Goal: Check status: Check status

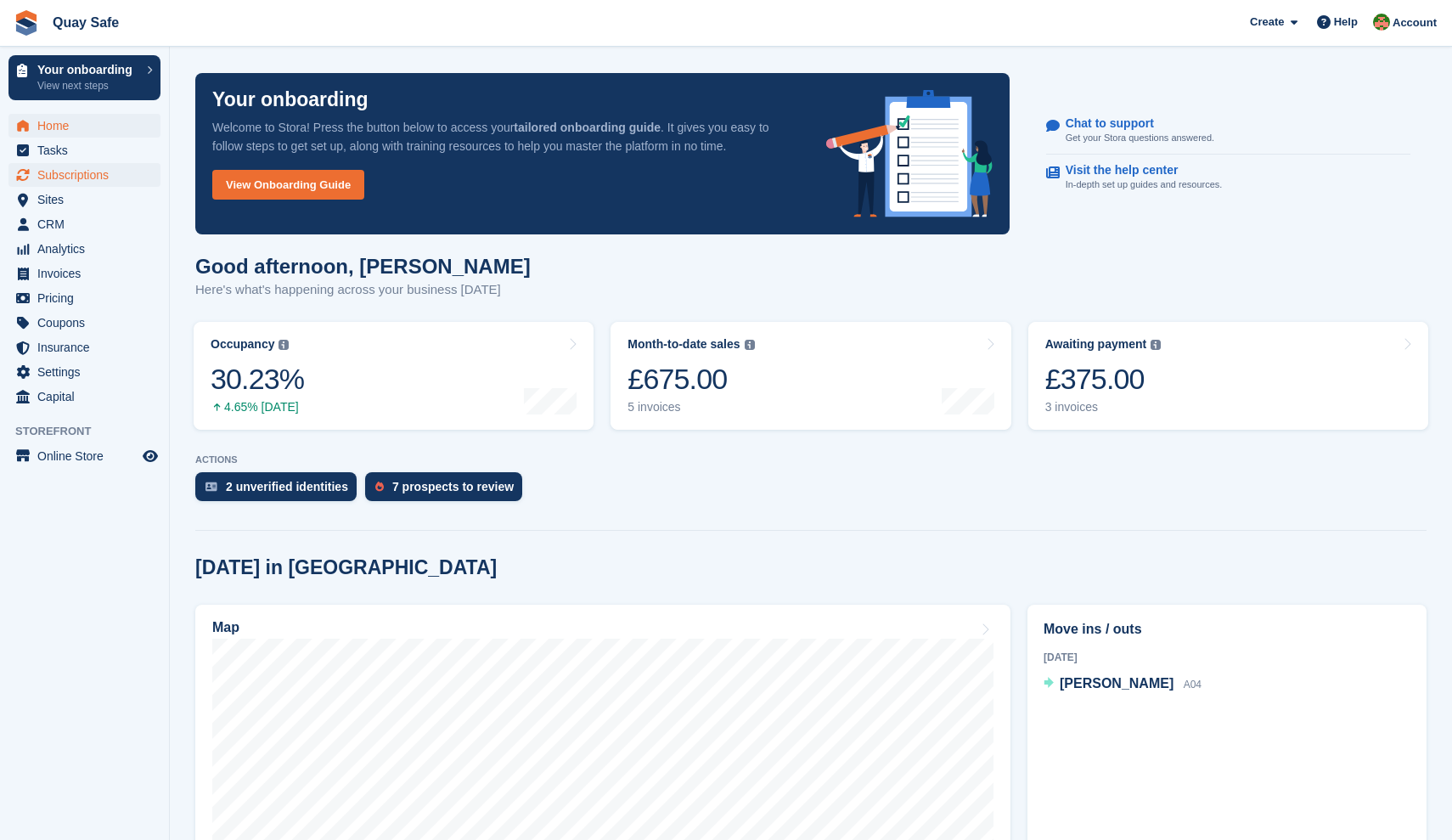
click at [85, 177] on span "Subscriptions" at bounding box center [88, 175] width 102 height 24
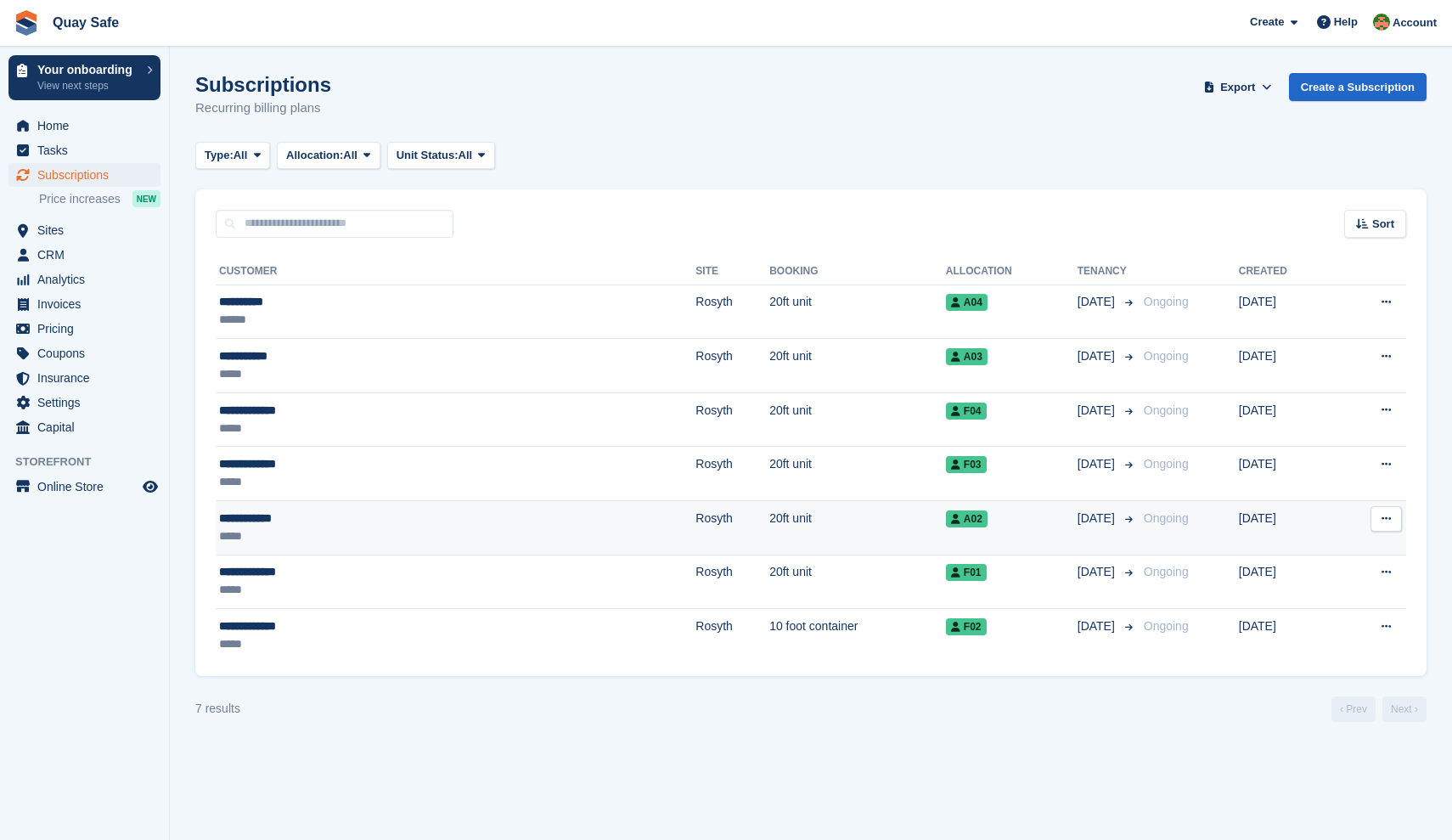
click at [253, 525] on div "**********" at bounding box center [338, 518] width 238 height 17
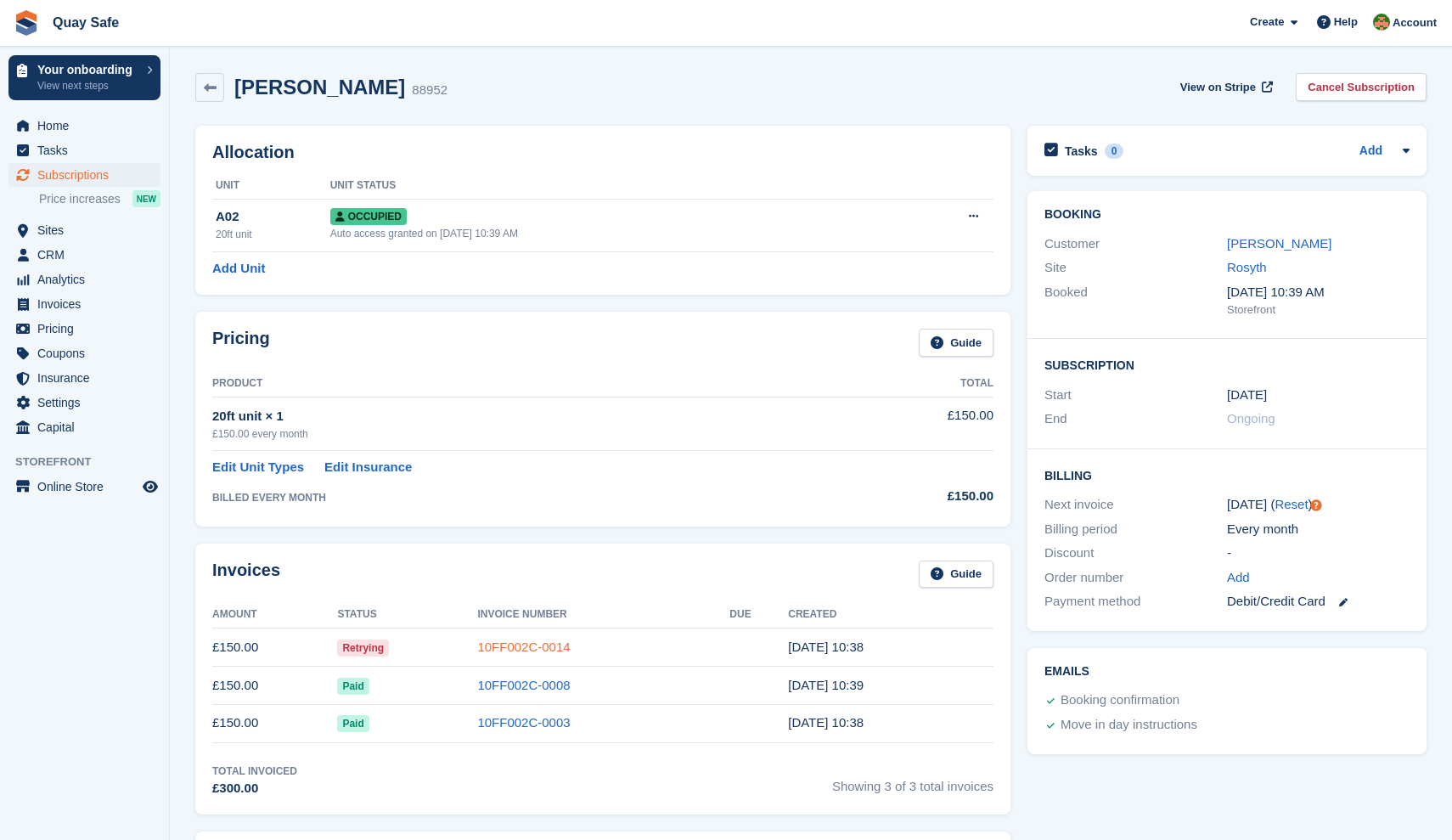
click at [519, 643] on link "10FF002C-0014" at bounding box center [524, 646] width 93 height 15
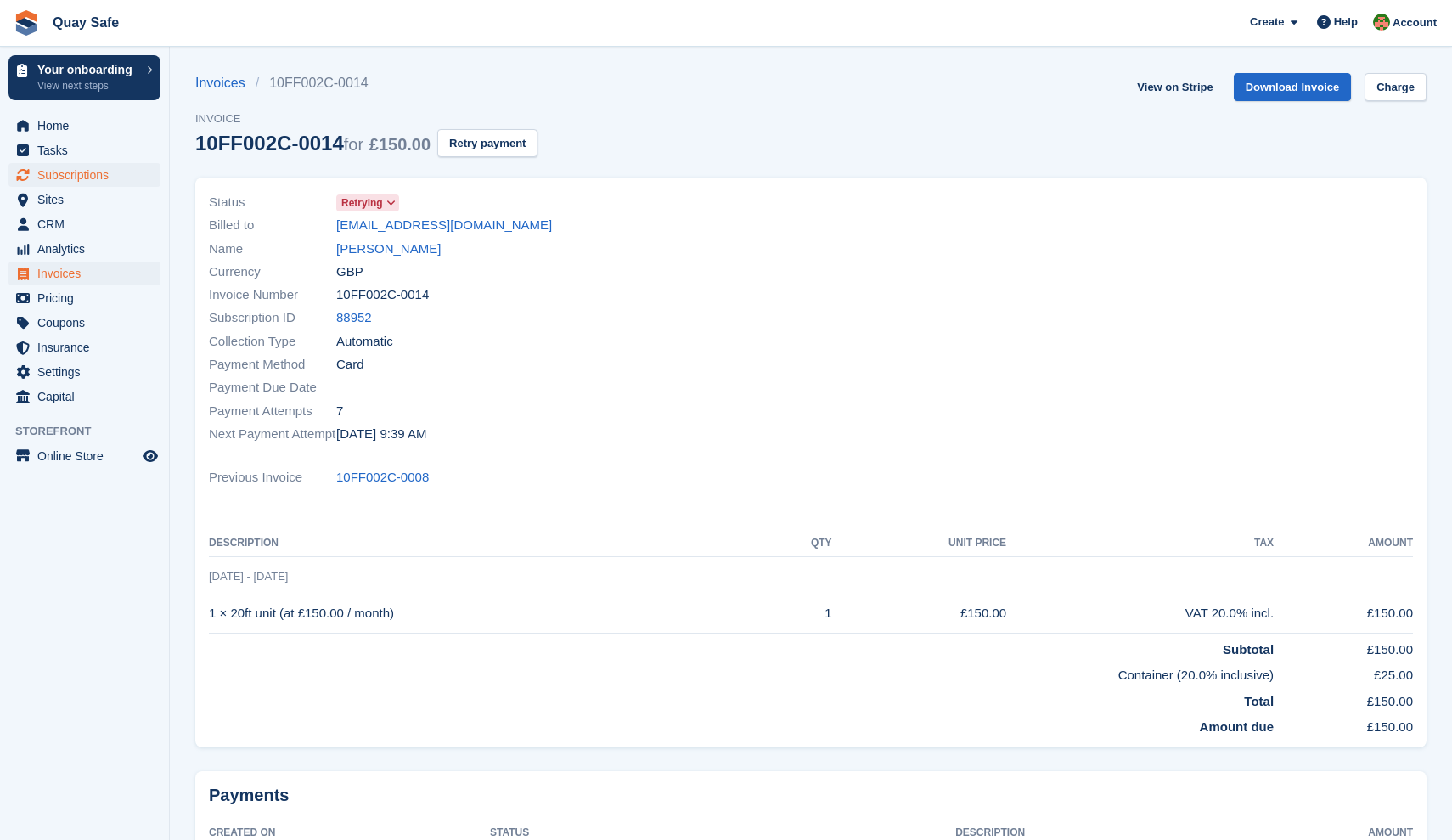
click at [83, 175] on span "Subscriptions" at bounding box center [88, 175] width 102 height 24
